Goal: Ask a question

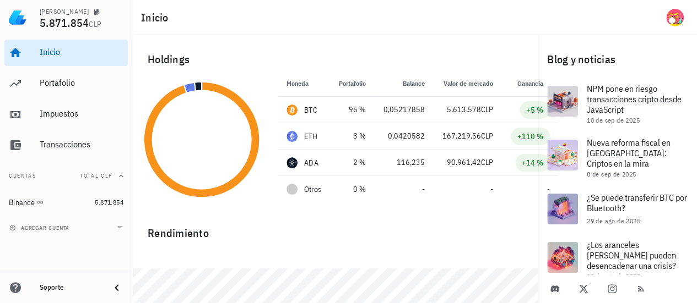
drag, startPoint x: 394, startPoint y: 219, endPoint x: 339, endPoint y: 217, distance: 55.6
click at [339, 217] on div "Rendimiento" at bounding box center [335, 229] width 393 height 26
click at [20, 18] on img at bounding box center [18, 18] width 18 height 18
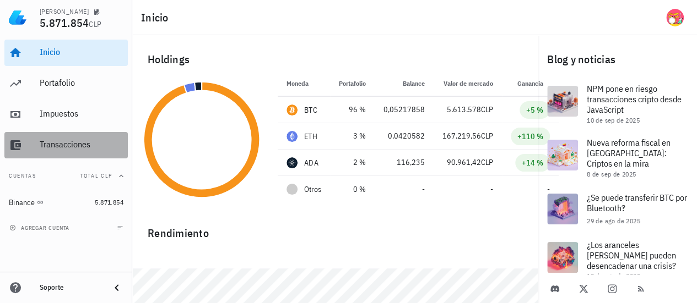
click at [59, 135] on div "Transacciones" at bounding box center [82, 145] width 84 height 25
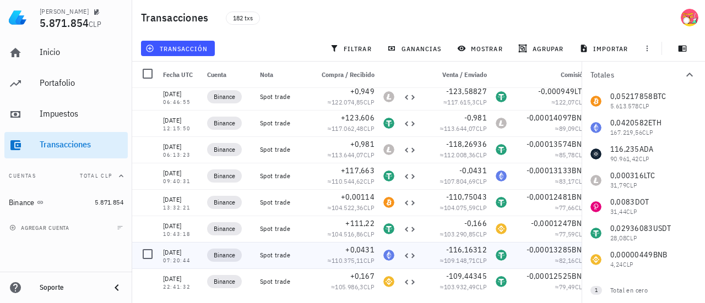
scroll to position [551, 0]
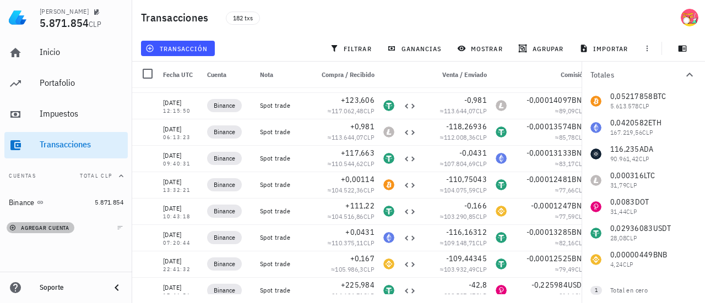
click at [57, 225] on span "agregar cuenta" at bounding box center [41, 228] width 58 height 7
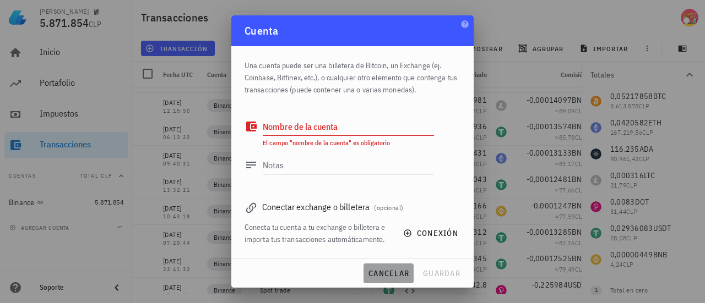
click at [385, 273] on span "cancelar" at bounding box center [388, 274] width 41 height 10
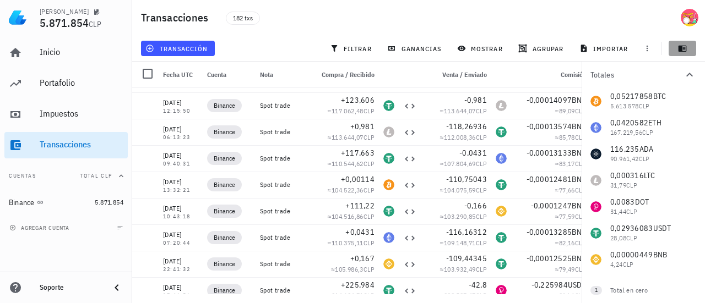
click at [683, 49] on icon "button" at bounding box center [682, 49] width 8 height 6
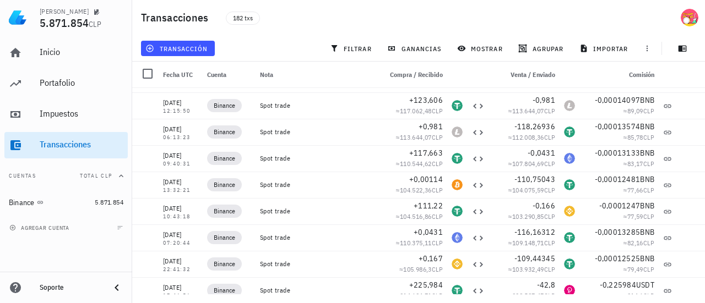
click at [59, 290] on div "Soporte" at bounding box center [71, 288] width 62 height 9
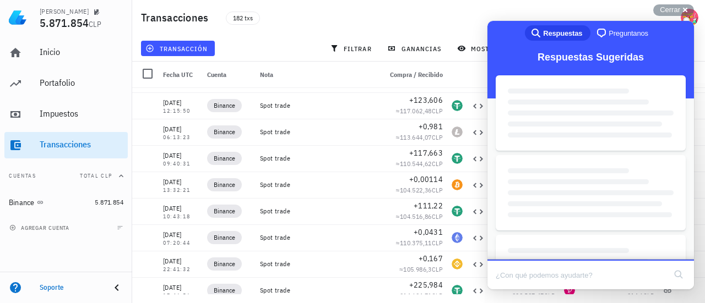
scroll to position [0, 0]
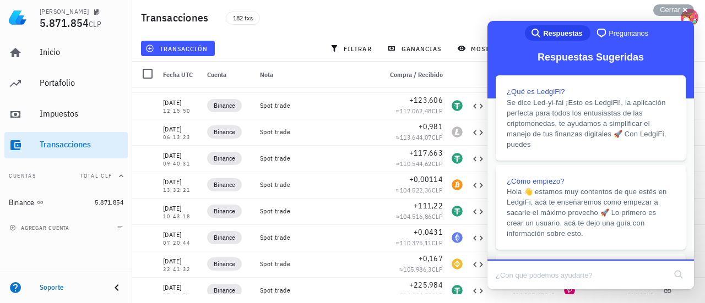
click at [511, 276] on input "Search Doc articles" at bounding box center [581, 275] width 170 height 23
click at [561, 273] on input "Search Doc articles" at bounding box center [581, 275] width 170 height 23
type input "t"
click at [610, 274] on input "Hola , tienen integracion con" at bounding box center [581, 275] width 170 height 23
type input "Hola , tienen integracion con Bitunix??"
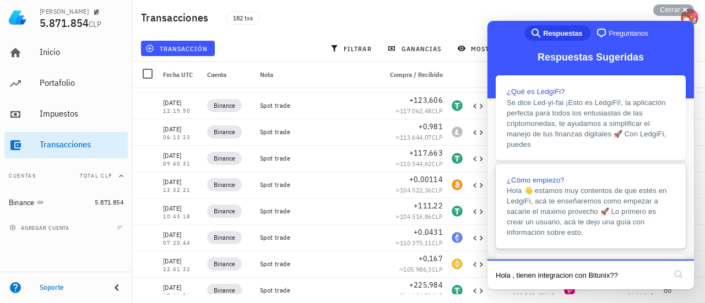
click button "search" at bounding box center [679, 275] width 18 height 18
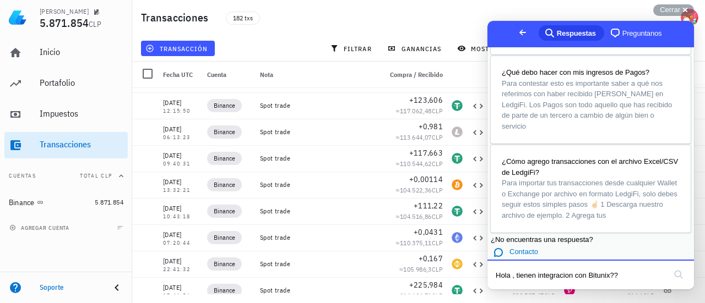
scroll to position [778, 0]
drag, startPoint x: 640, startPoint y: 279, endPoint x: 486, endPoint y: 281, distance: 154.7
click at [487, 281] on html "Go back search-medium Respuestas chat-square Preguntanos ¿Cómo empiezo? Hola 👋 …" at bounding box center [590, 155] width 206 height 269
click at [628, 35] on span "Preguntanos" at bounding box center [642, 33] width 40 height 11
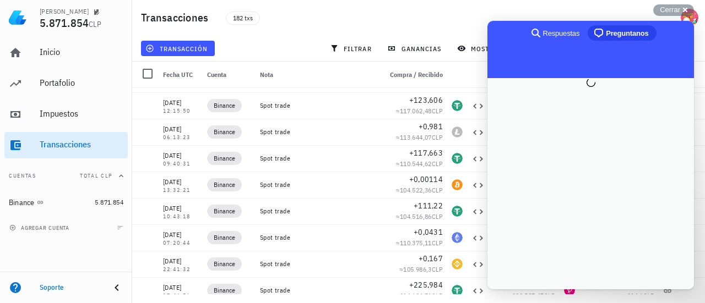
scroll to position [0, 0]
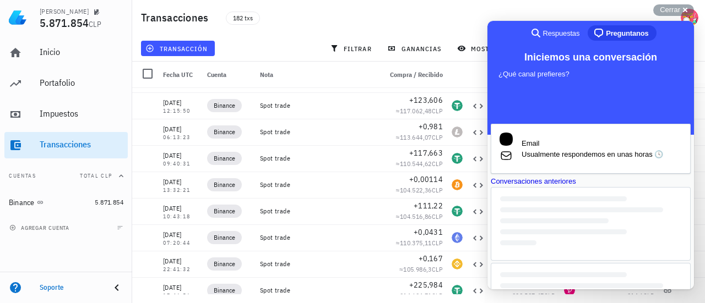
click at [577, 149] on span "Usualmente respondemos en unas horas 🕓" at bounding box center [601, 154] width 160 height 11
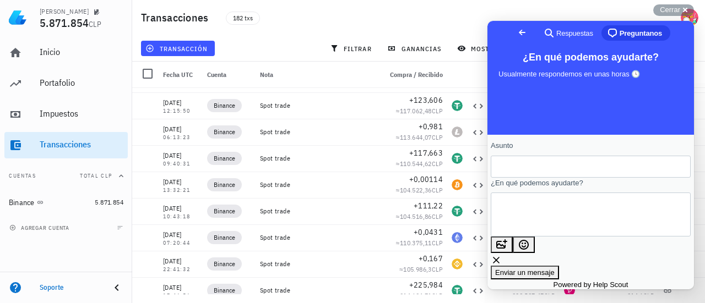
click at [532, 169] on input "Asunto" at bounding box center [590, 167] width 182 height 20
click at [531, 217] on textarea "¿En qué podemos ayudarte?" at bounding box center [549, 215] width 100 height 42
paste textarea "Hola , tienen integracion con Bitunix??"
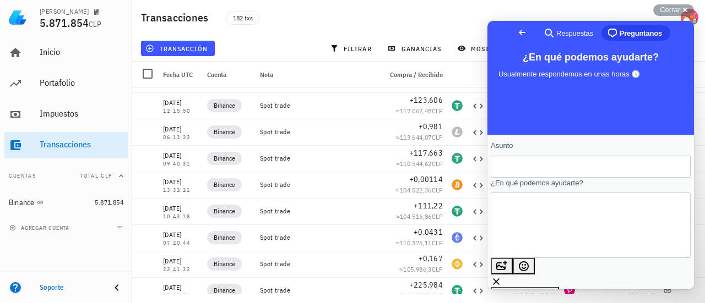
type textarea "Hola , tienen integracion con Bitunix?? [GEOGRAPHIC_DATA]"
click at [532, 172] on input "Asunto" at bounding box center [590, 167] width 182 height 20
drag, startPoint x: 553, startPoint y: 213, endPoint x: 626, endPoint y: 216, distance: 73.3
click at [582, 216] on textarea "Hola , tienen integracion con Bitunix?? [GEOGRAPHIC_DATA]" at bounding box center [540, 225] width 82 height 42
click at [533, 171] on input "Asunto" at bounding box center [590, 167] width 182 height 20
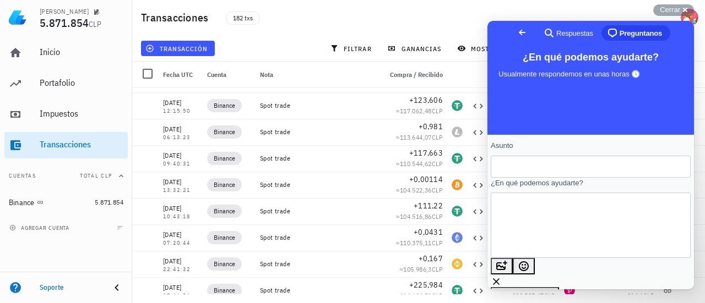
paste input "integracion con Bitunix"
click at [513, 168] on input "integracion con Bitunix" at bounding box center [590, 167] width 182 height 20
type input "Integracion con Bitunix"
click at [582, 213] on textarea "Hola , tienen integracion con Bitunix?? [GEOGRAPHIC_DATA]" at bounding box center [540, 225] width 82 height 42
click at [579, 224] on textarea "Hola , tienen integracion con Bitunix?? Hay limites de cuenta ?? [GEOGRAPHIC_DA…" at bounding box center [540, 231] width 82 height 42
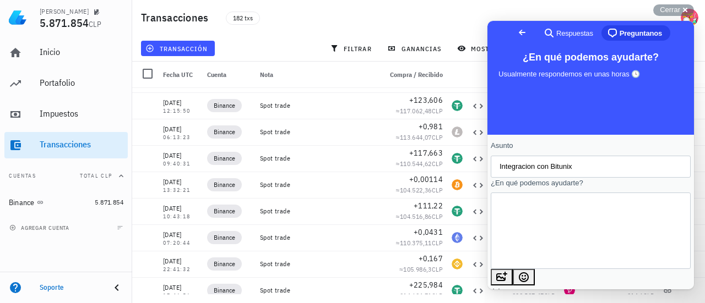
type textarea "Hola , tienen integracion con Bitunix?? Hay limites de cuentas ?? [GEOGRAPHIC_D…"
click at [555, 301] on span "Enviar un mensaje" at bounding box center [524, 305] width 59 height 8
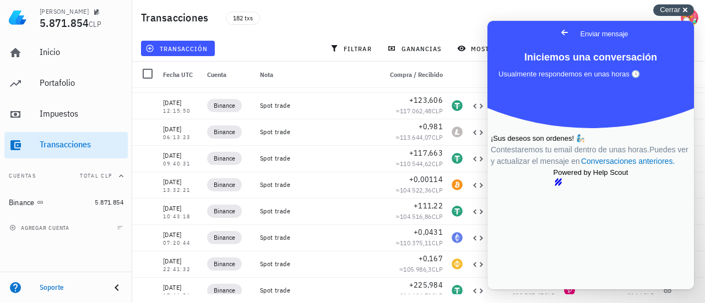
click at [680, 10] on div "Cerrar cross-small" at bounding box center [673, 10] width 41 height 12
